Goal: Task Accomplishment & Management: Manage account settings

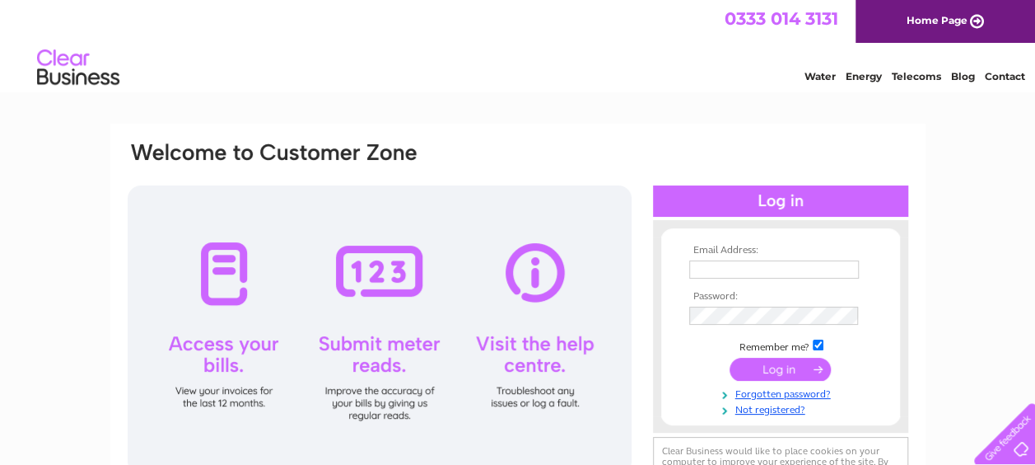
type input "[EMAIL_ADDRESS][DOMAIN_NAME]"
click at [782, 370] on input "submit" at bounding box center [780, 368] width 101 height 23
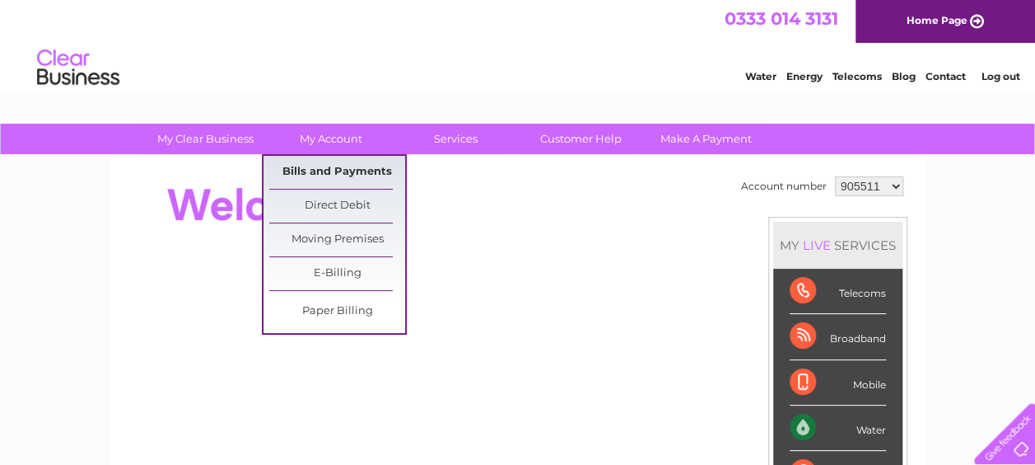
click at [339, 168] on link "Bills and Payments" at bounding box center [337, 172] width 136 height 33
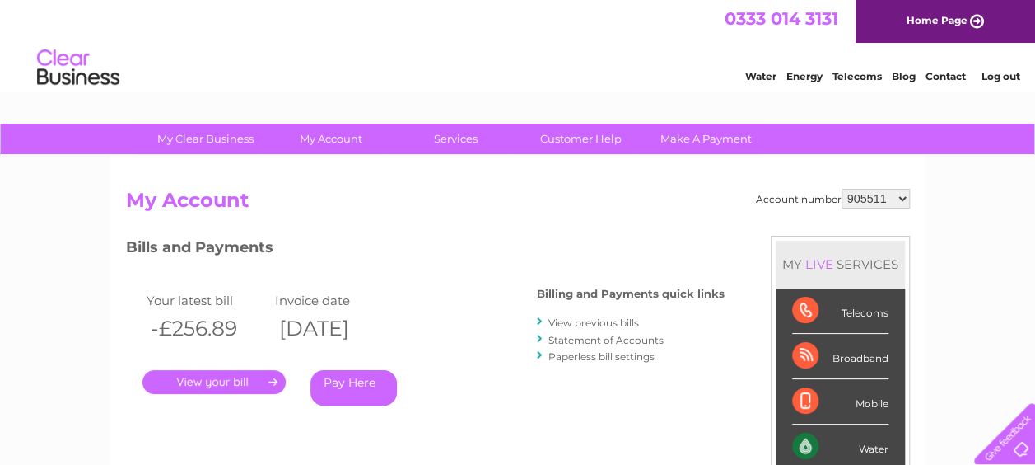
click at [226, 379] on link "." at bounding box center [213, 382] width 143 height 24
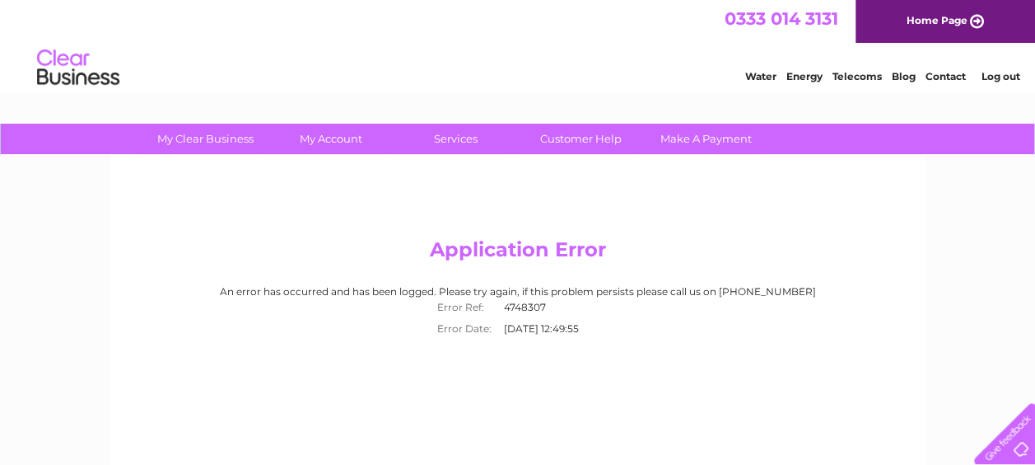
click at [972, 13] on link "Home Page" at bounding box center [946, 21] width 180 height 43
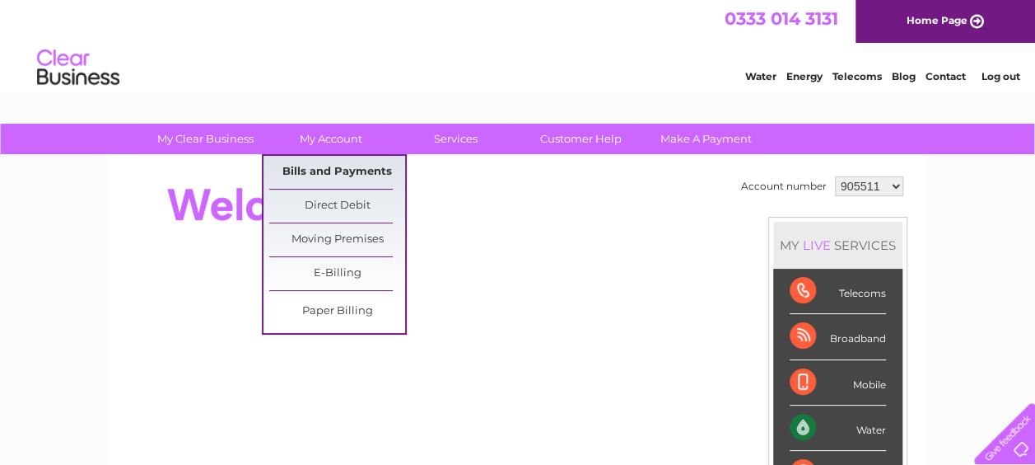
click at [321, 178] on link "Bills and Payments" at bounding box center [337, 172] width 136 height 33
click at [320, 166] on link "Bills and Payments" at bounding box center [337, 172] width 136 height 33
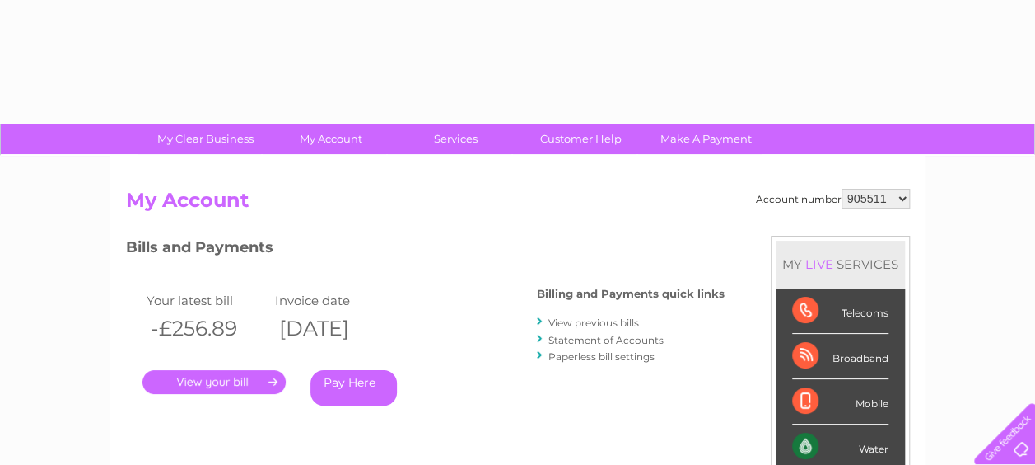
click at [211, 376] on link "." at bounding box center [213, 382] width 143 height 24
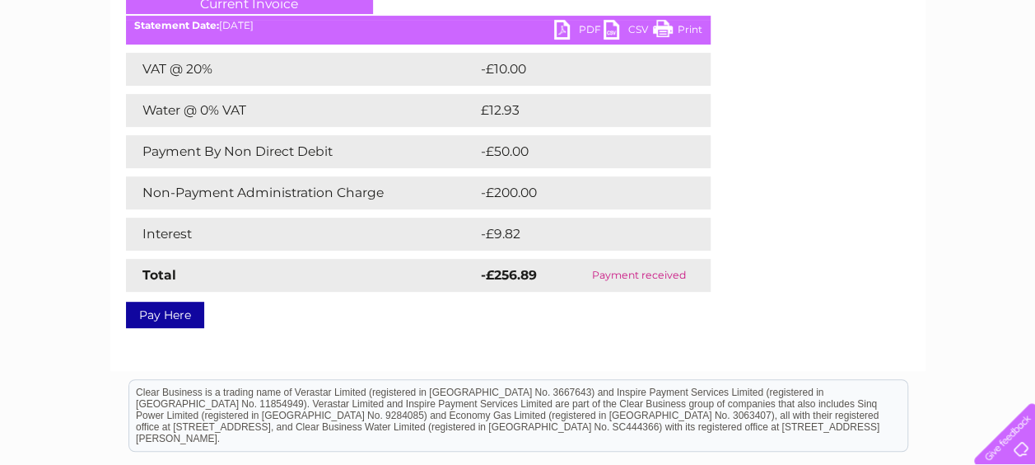
scroll to position [247, 0]
